Goal: Task Accomplishment & Management: Complete application form

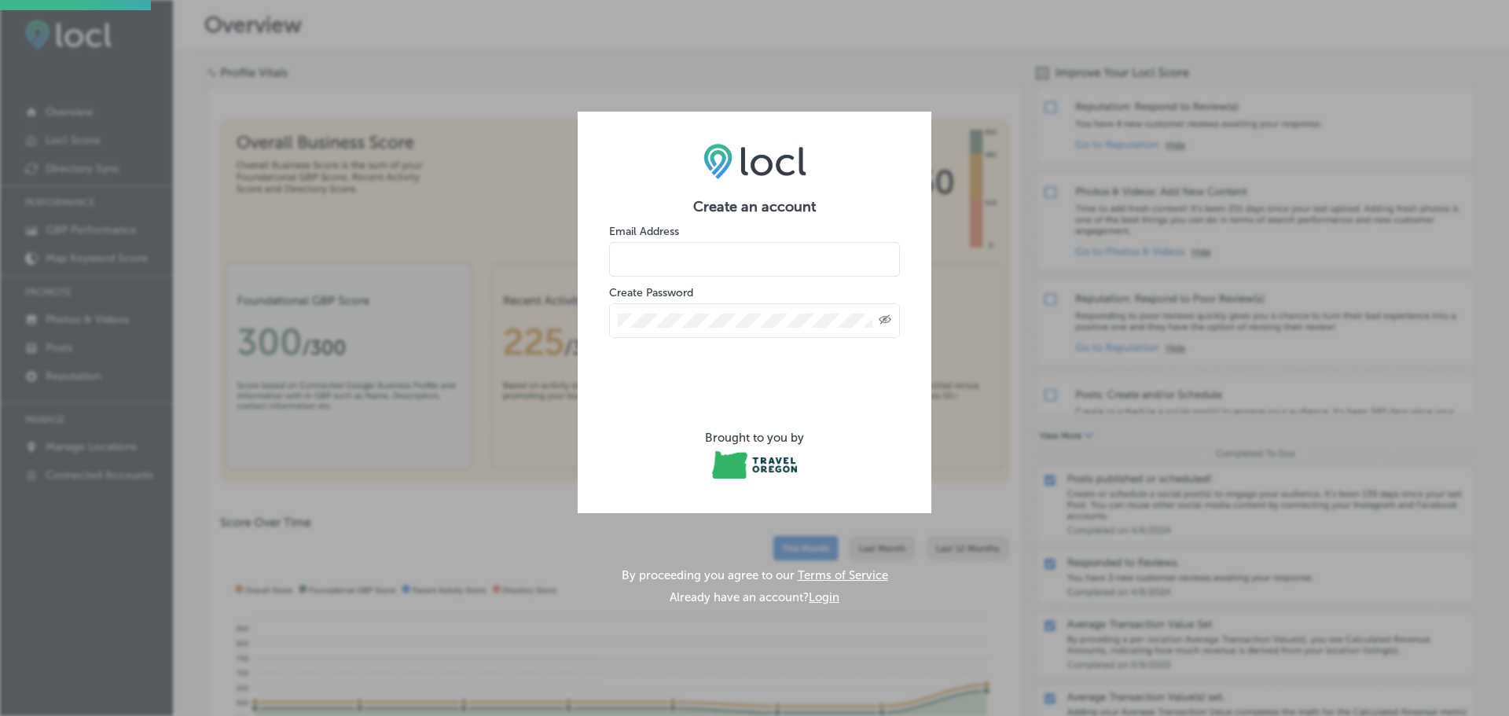
click at [777, 255] on input "email" at bounding box center [754, 259] width 291 height 35
type input "[EMAIL_ADDRESS][DOMAIN_NAME]"
click at [704, 328] on div "Created with Sketch." at bounding box center [754, 320] width 291 height 35
click at [884, 318] on icon "Toggle password visibility" at bounding box center [884, 319] width 13 height 9
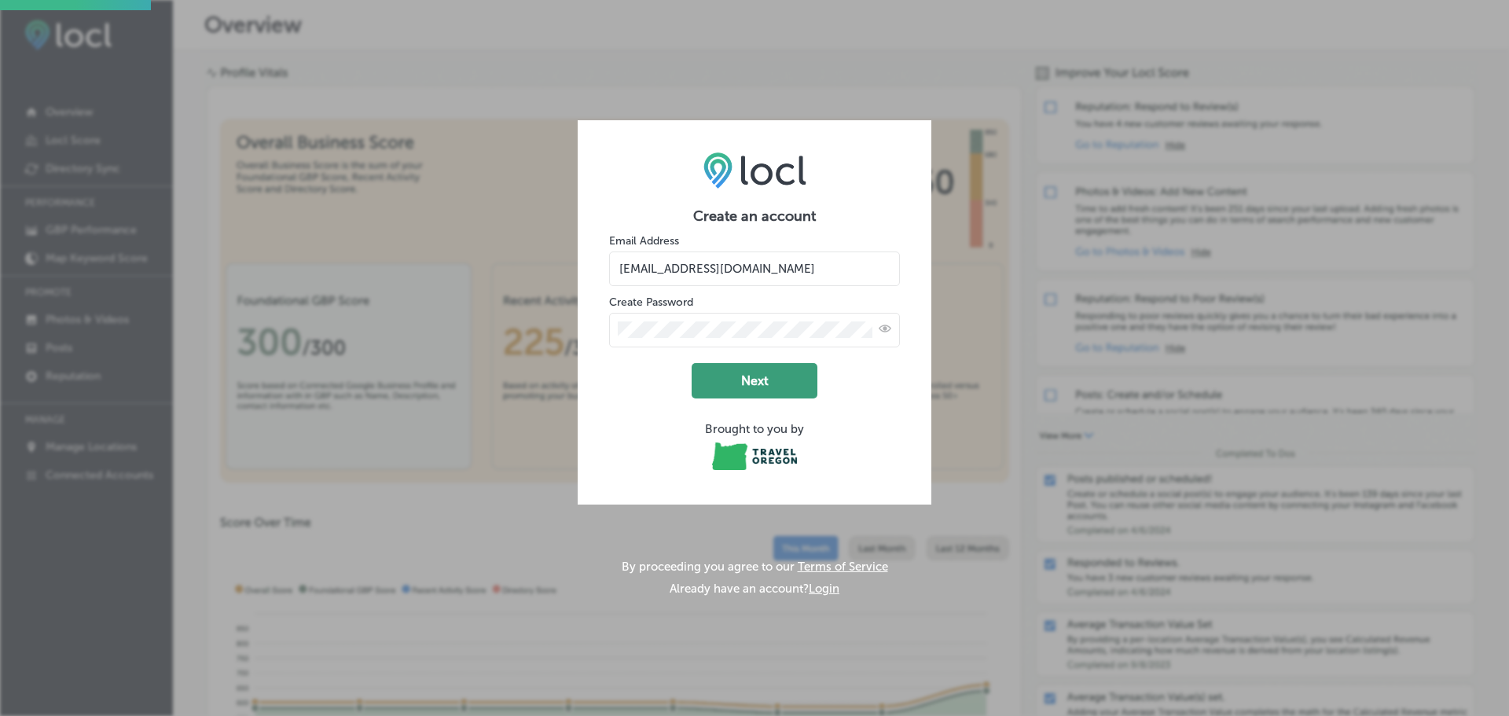
click at [735, 378] on button "Next" at bounding box center [754, 380] width 126 height 35
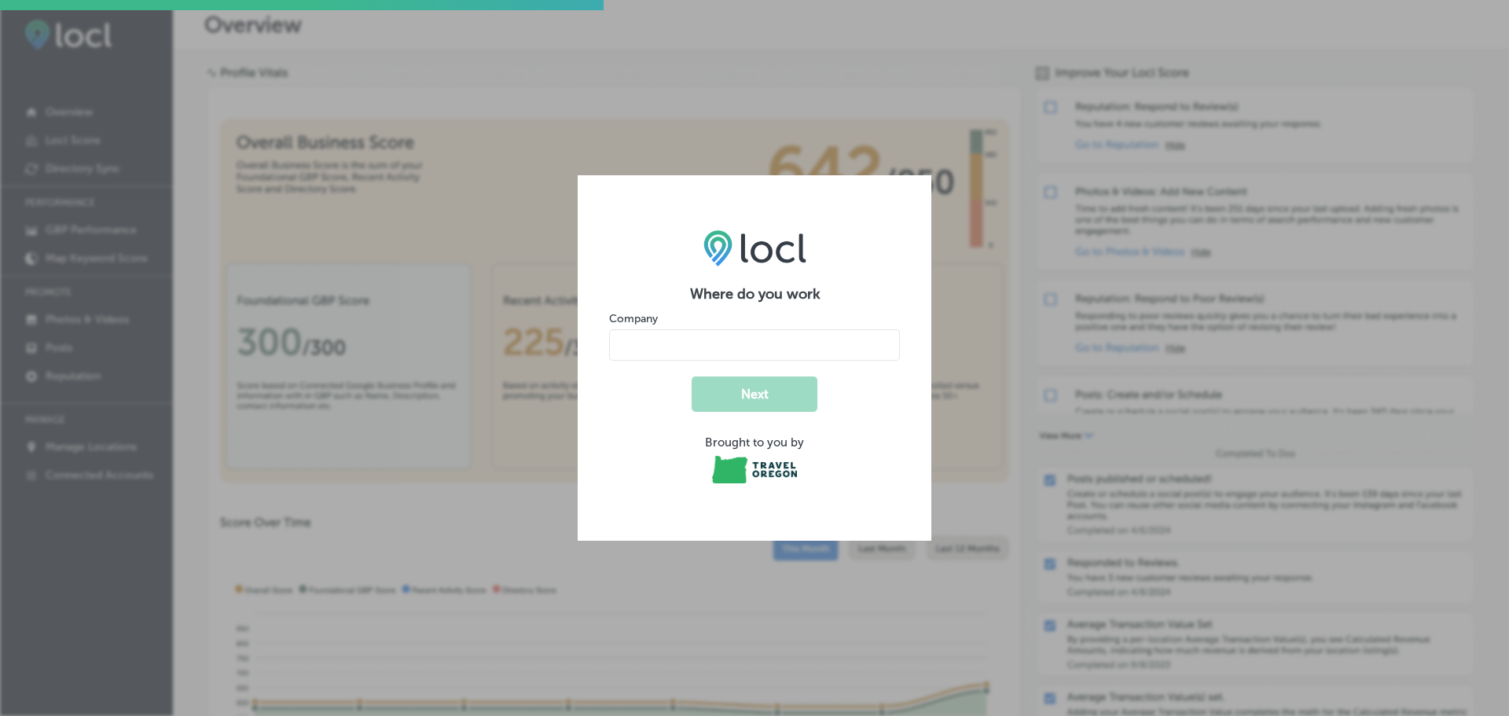
click at [829, 337] on input "name" at bounding box center [754, 344] width 291 height 31
type input "Juniper Preserve"
click at [776, 391] on button "Next" at bounding box center [754, 393] width 126 height 35
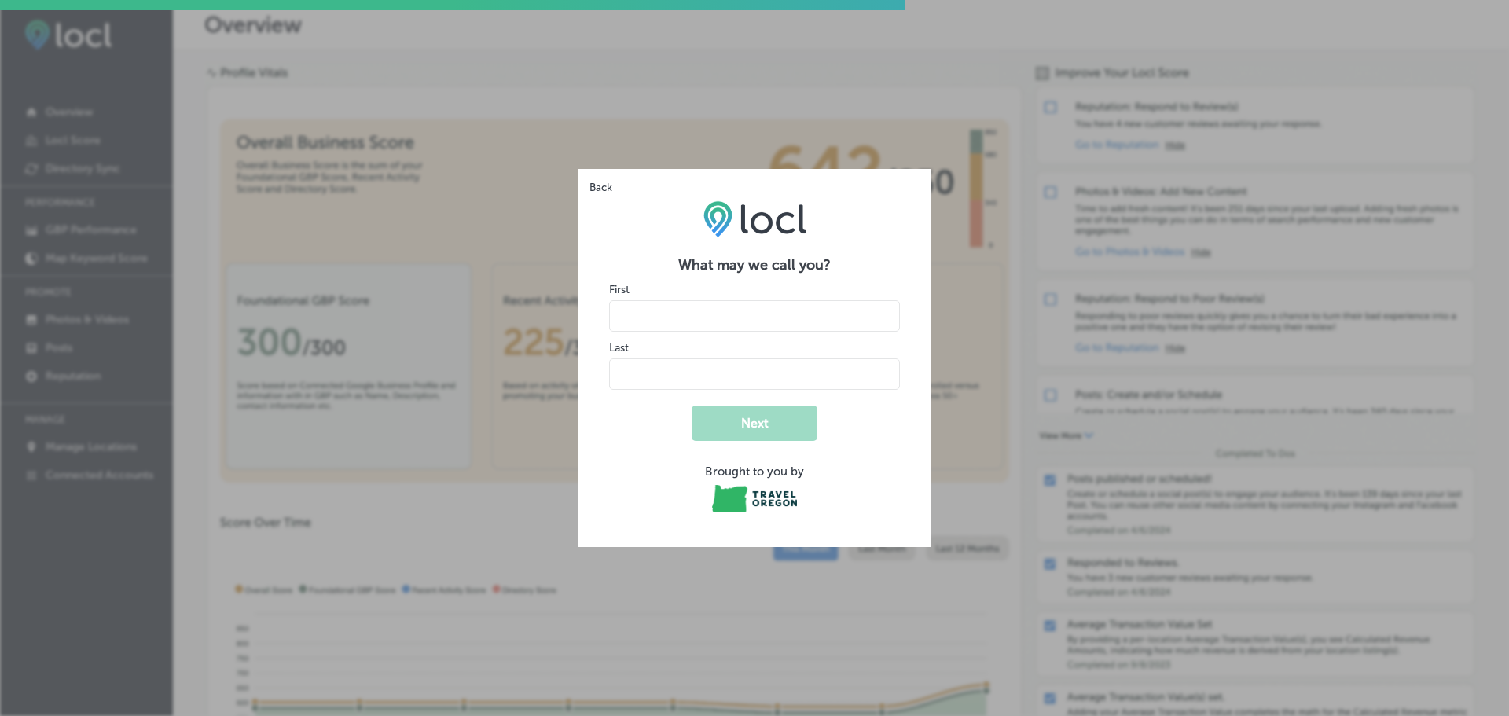
click at [875, 325] on input "name" at bounding box center [754, 315] width 291 height 31
type input "Lily"
click at [694, 373] on input "name" at bounding box center [754, 373] width 291 height 31
type input "Crisp"
click at [724, 424] on button "Next" at bounding box center [754, 422] width 126 height 35
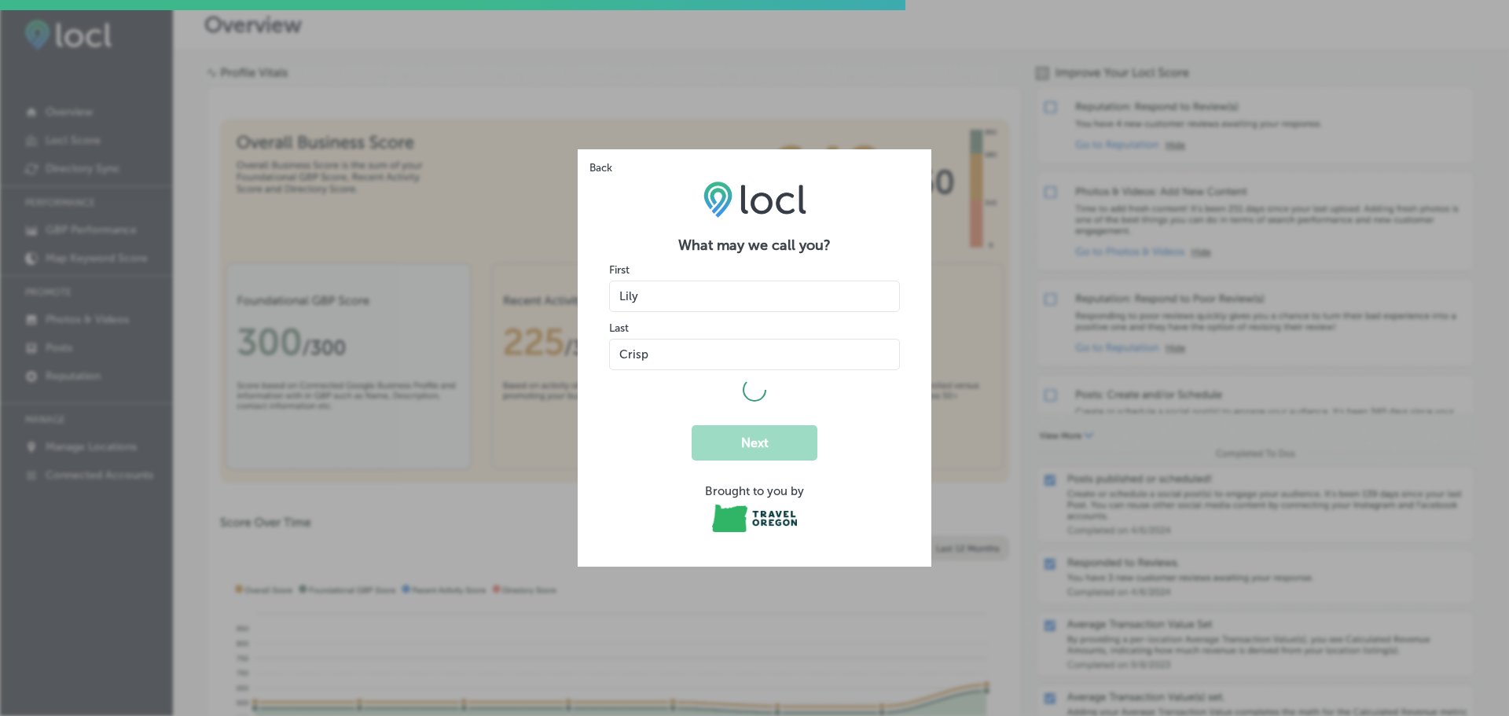
select select "US"
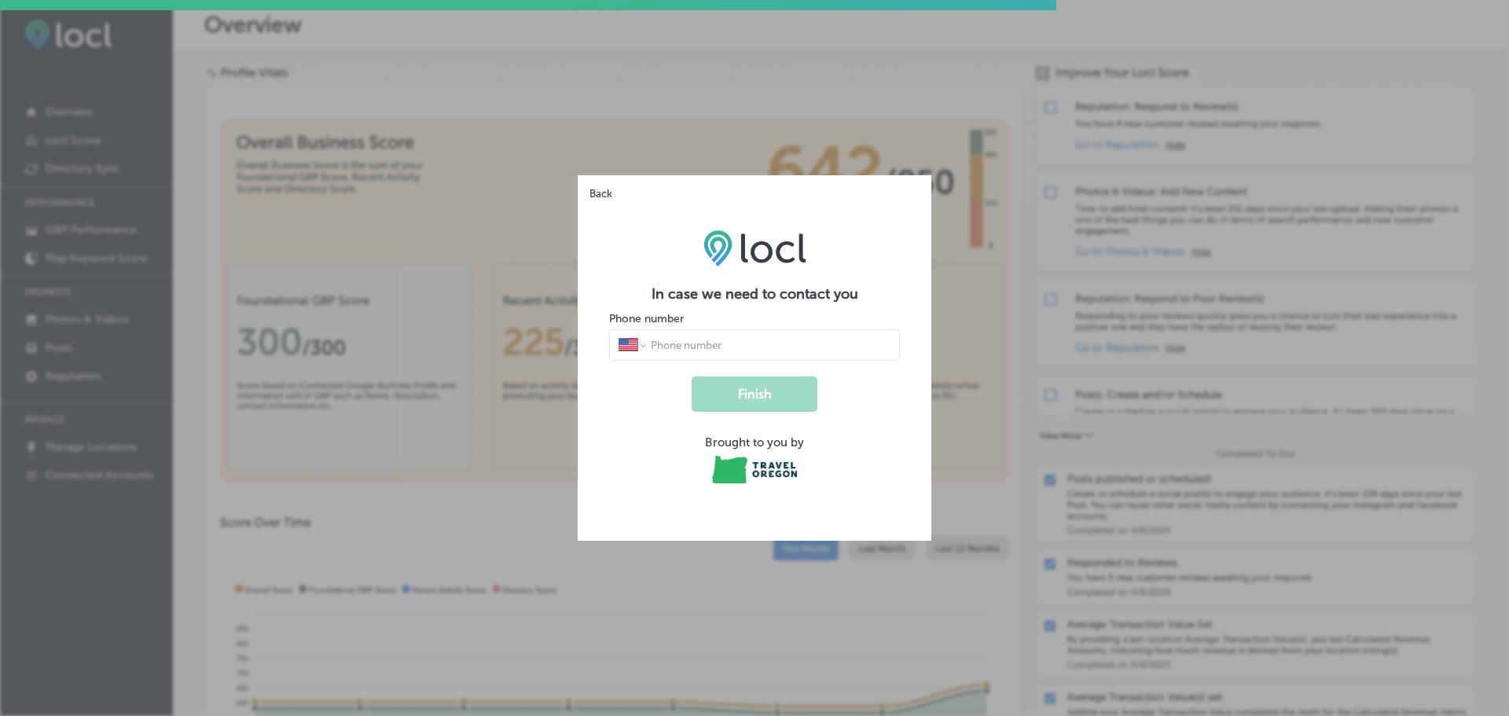
click at [762, 338] on input "tel" at bounding box center [769, 345] width 241 height 14
type input "[PHONE_NUMBER]"
click at [756, 405] on button "Finish" at bounding box center [754, 393] width 126 height 35
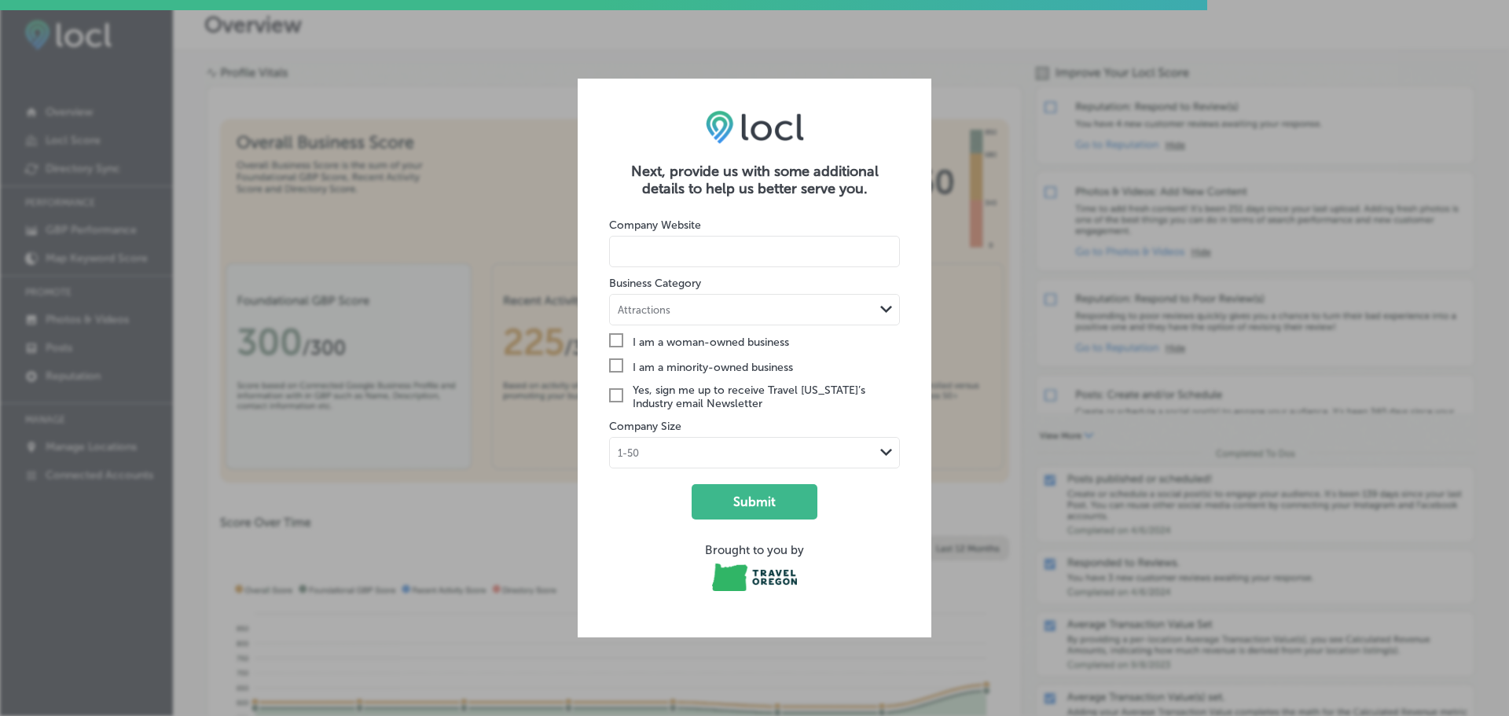
click at [768, 264] on input at bounding box center [754, 251] width 291 height 31
type input "[DOMAIN_NAME]"
click at [787, 314] on div "Attractions" at bounding box center [742, 310] width 264 height 15
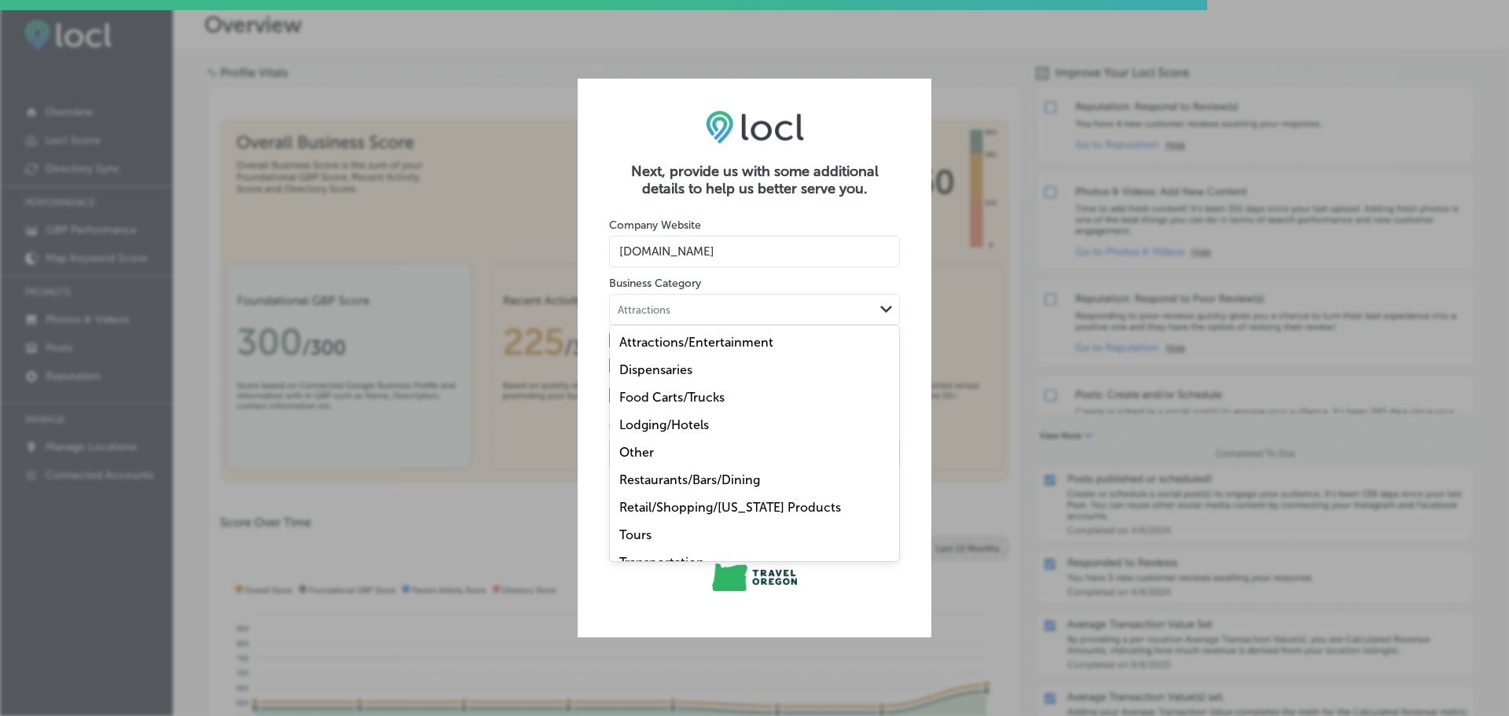
click at [729, 422] on div "Lodging/Hotels" at bounding box center [754, 425] width 289 height 28
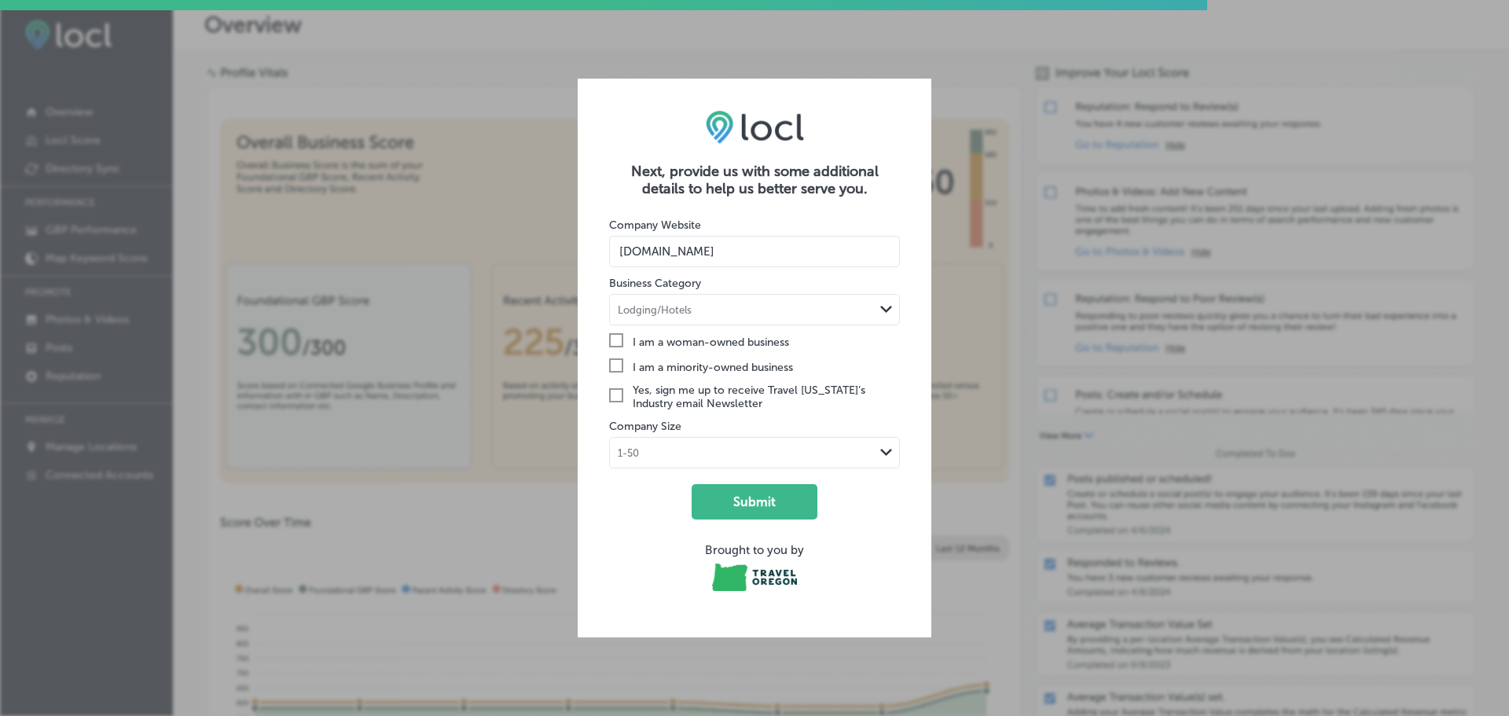
click at [783, 453] on div "1-50" at bounding box center [742, 453] width 264 height 15
click at [764, 547] on div "51-500" at bounding box center [754, 540] width 289 height 28
click at [826, 461] on div "51-500 Path Created with Sketch." at bounding box center [754, 453] width 289 height 30
click at [809, 542] on div "51-500" at bounding box center [754, 540] width 289 height 28
click at [794, 507] on button "Submit" at bounding box center [754, 501] width 126 height 35
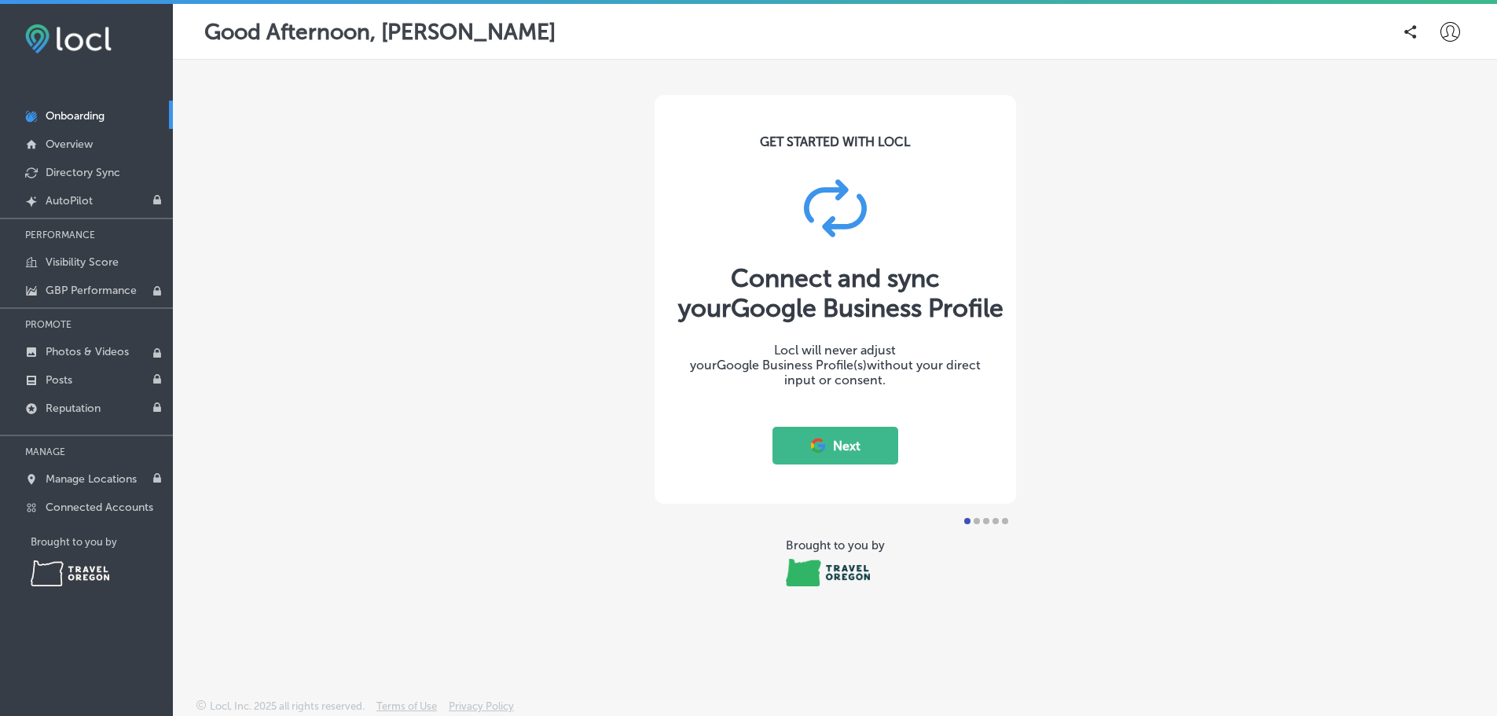
click at [864, 456] on button "Next" at bounding box center [835, 446] width 126 height 38
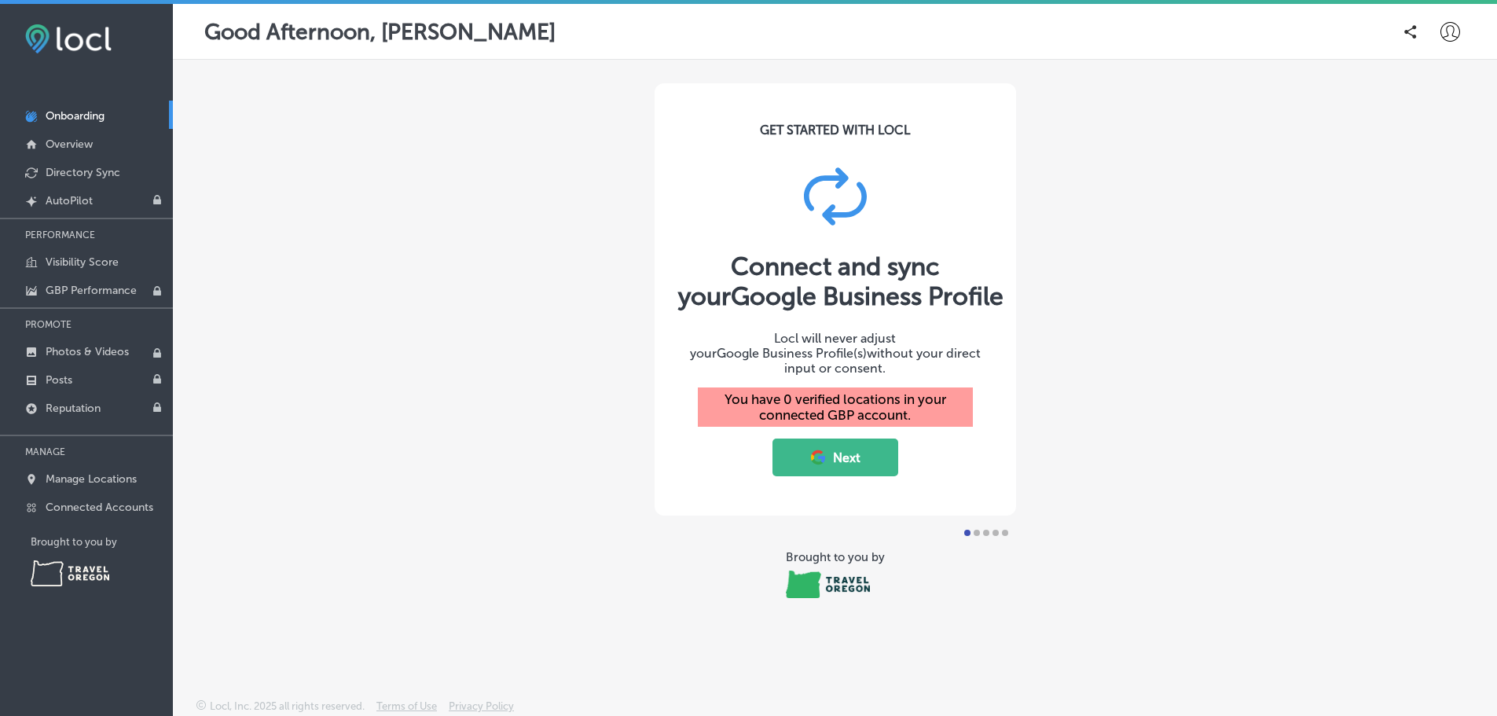
click at [871, 446] on button "Next" at bounding box center [835, 457] width 126 height 38
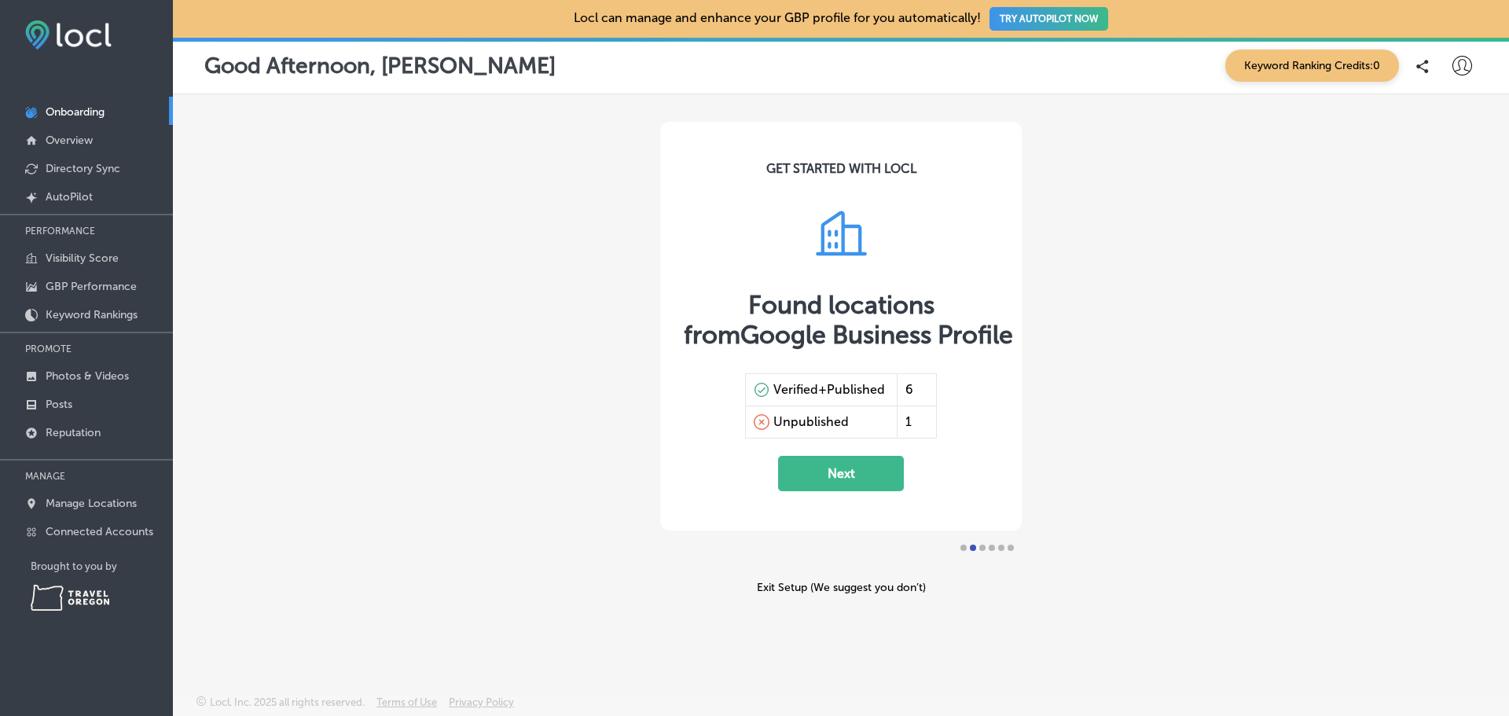
click at [893, 479] on button "Next" at bounding box center [841, 473] width 126 height 35
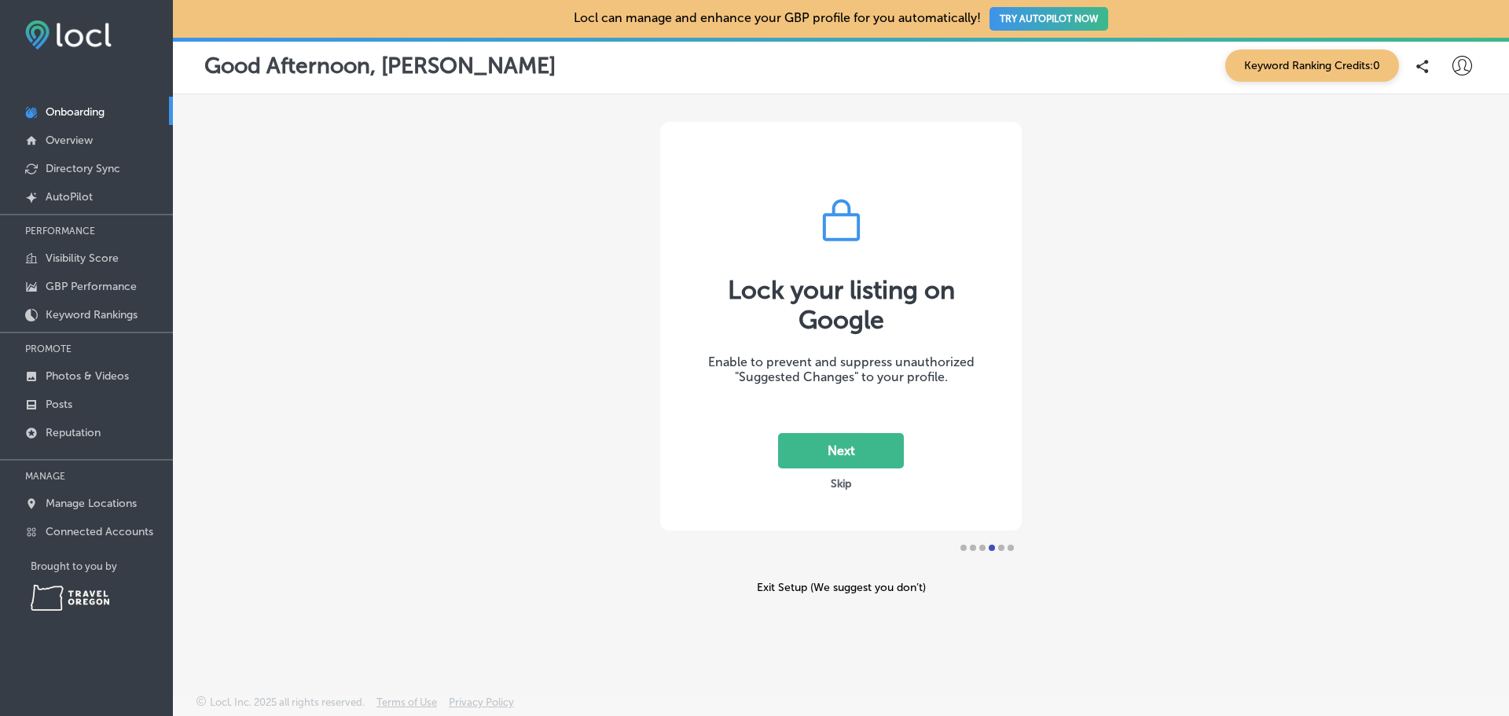
click at [888, 446] on button "Next" at bounding box center [841, 450] width 126 height 35
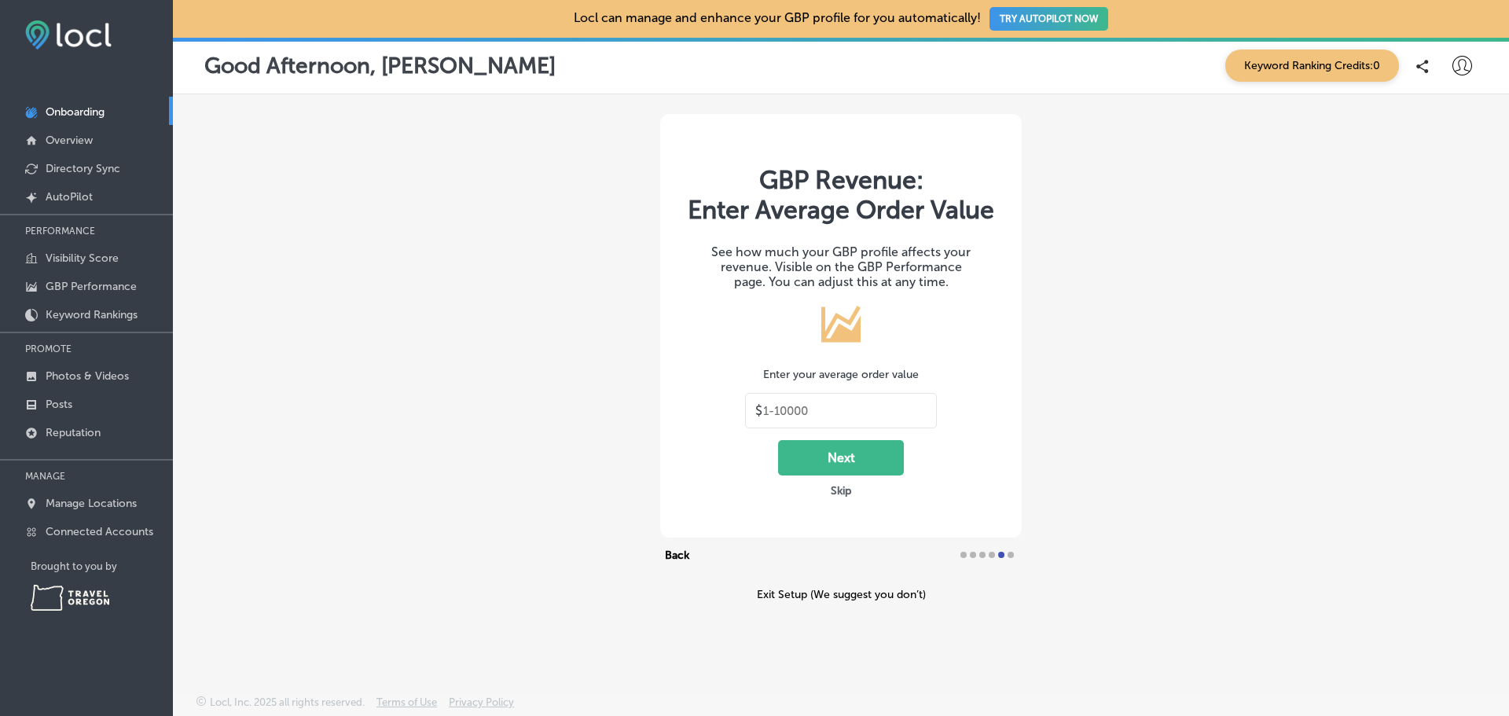
click at [871, 466] on button "Next" at bounding box center [841, 457] width 126 height 35
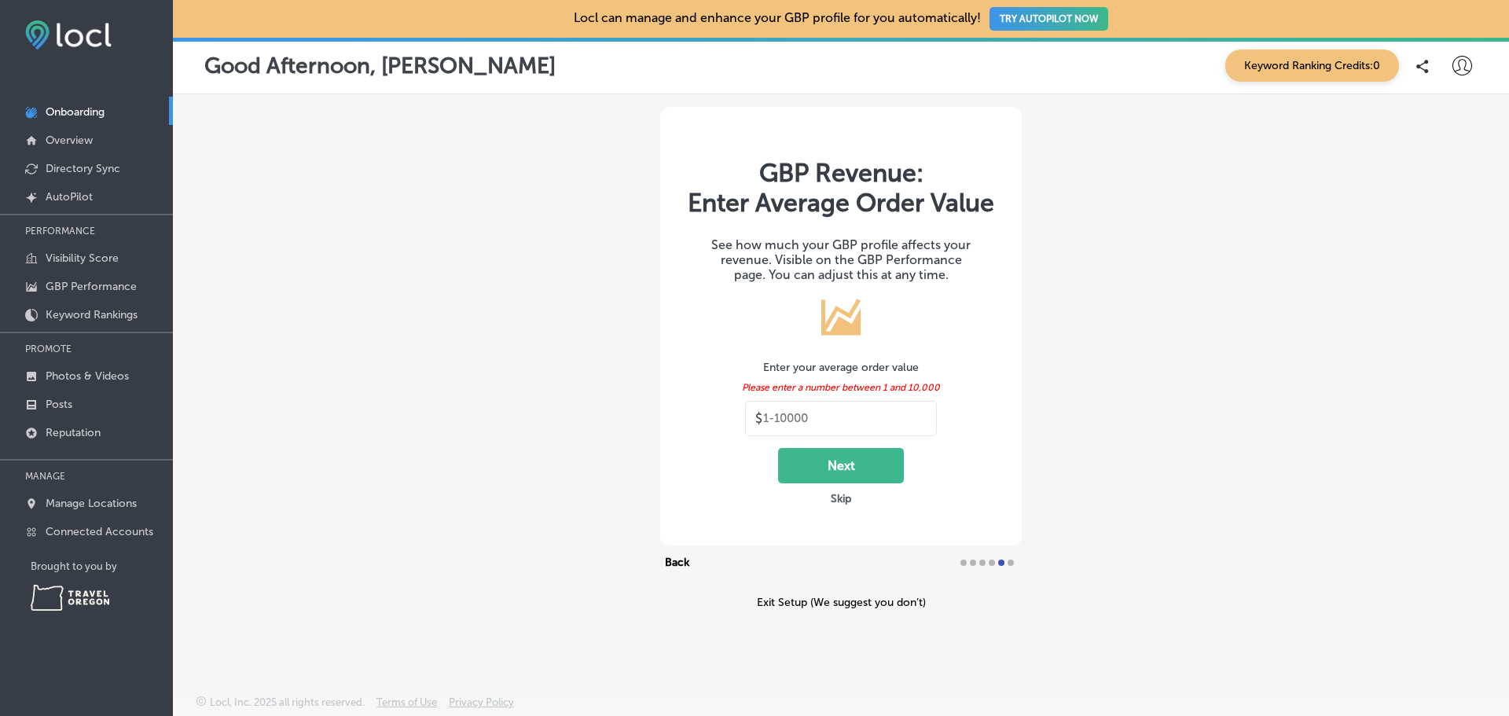
click at [906, 415] on input "text" at bounding box center [844, 418] width 163 height 14
click at [849, 497] on button "Skip" at bounding box center [841, 498] width 30 height 15
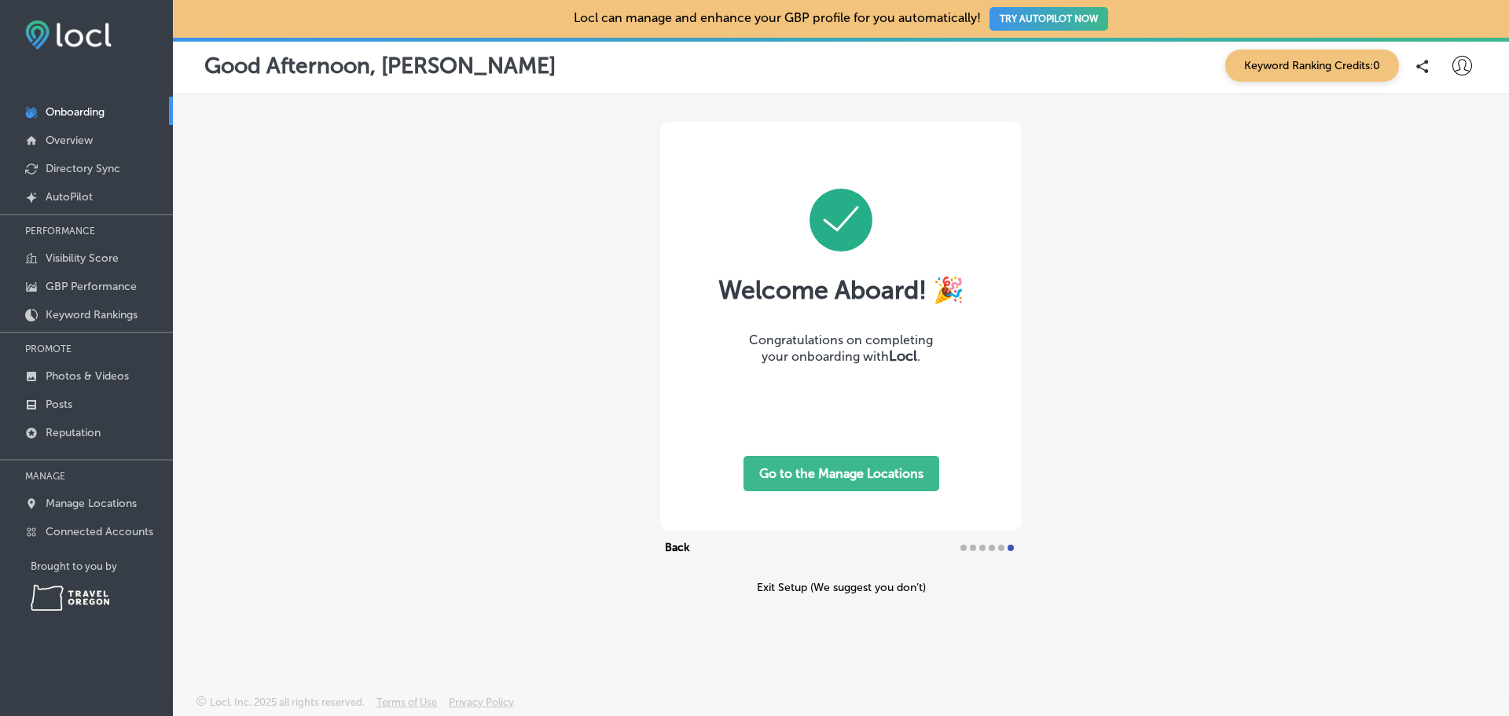
click at [871, 478] on button "Go to the Manage Locations" at bounding box center [841, 473] width 196 height 35
